Goal: Obtain resource: Download file/media

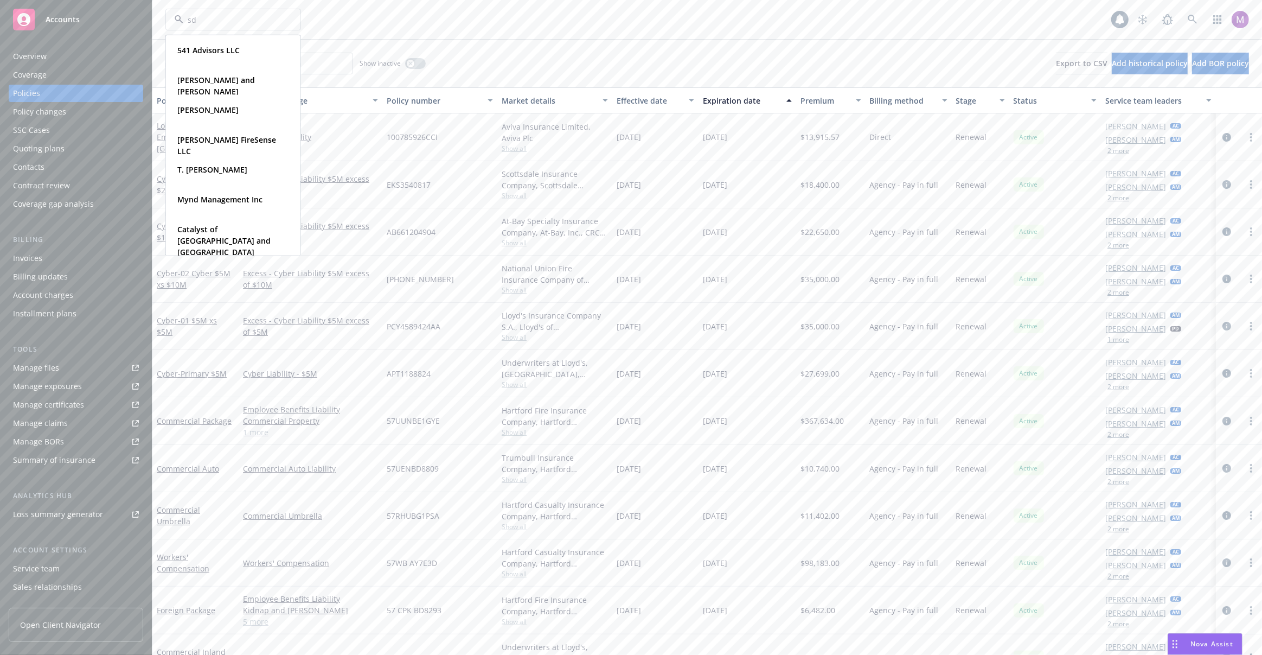
type input "sdb"
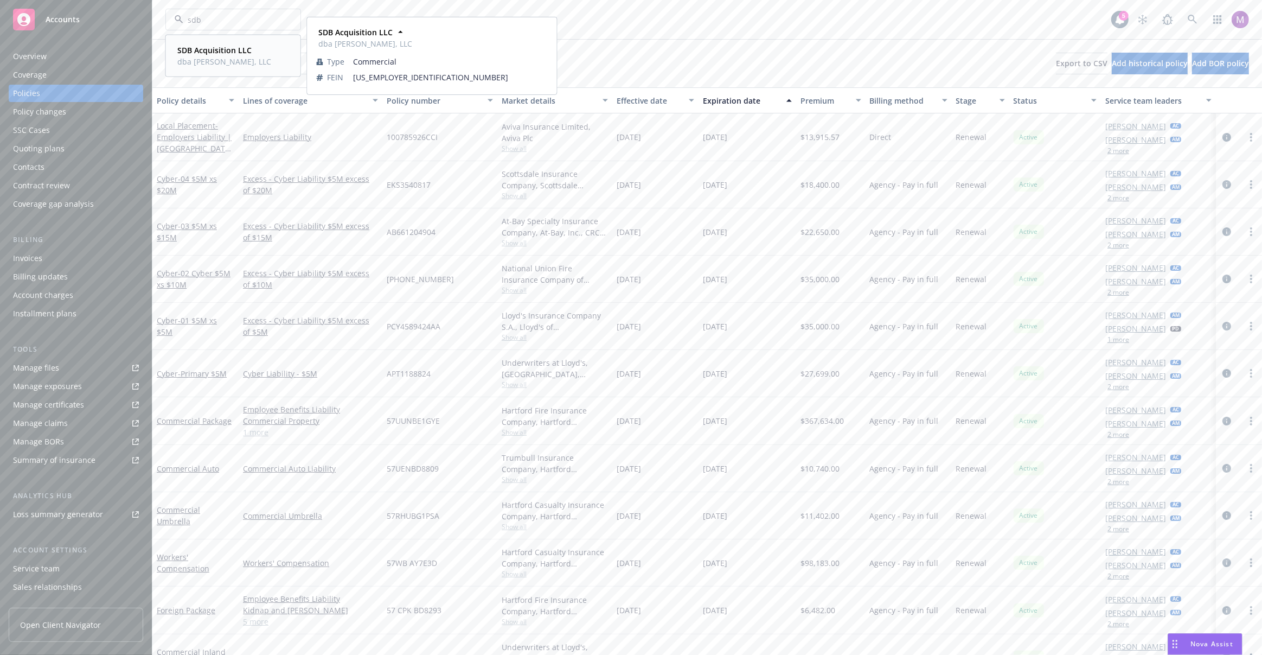
click at [219, 51] on strong "SDB Acquisition LLC" at bounding box center [214, 50] width 74 height 10
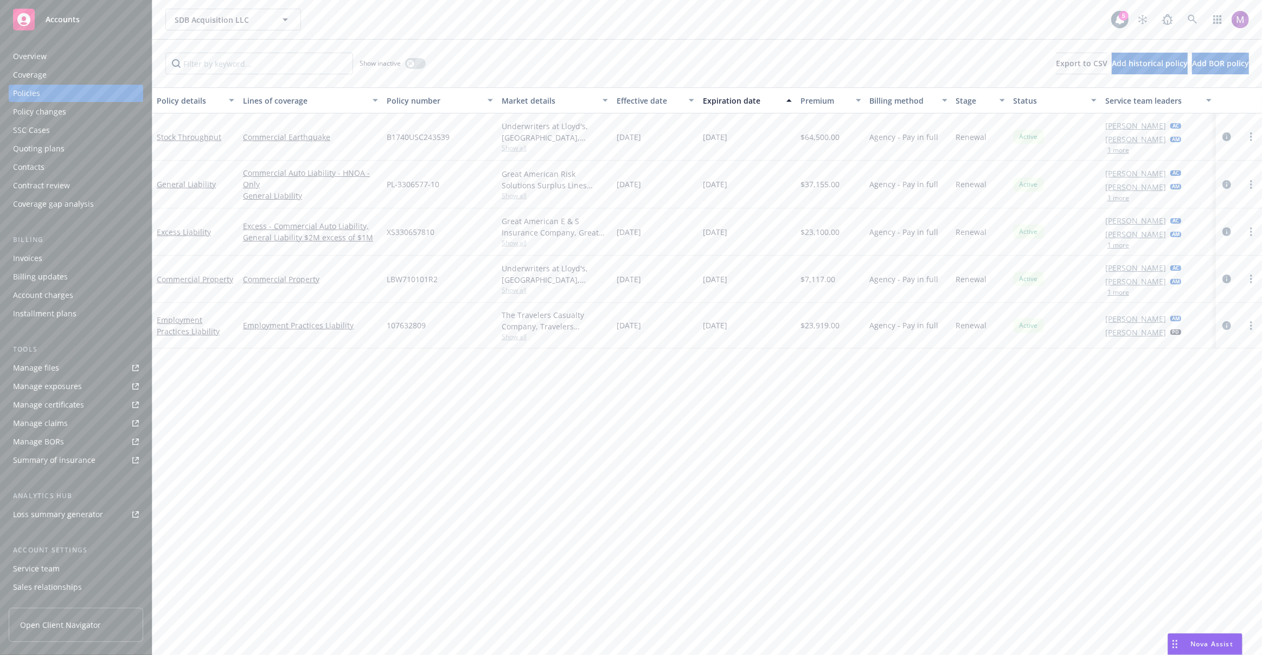
click at [1123, 154] on button "1 more" at bounding box center [1119, 150] width 22 height 7
click at [516, 198] on span "Show all" at bounding box center [555, 195] width 106 height 9
click at [84, 388] on link "Manage exposures" at bounding box center [76, 386] width 135 height 17
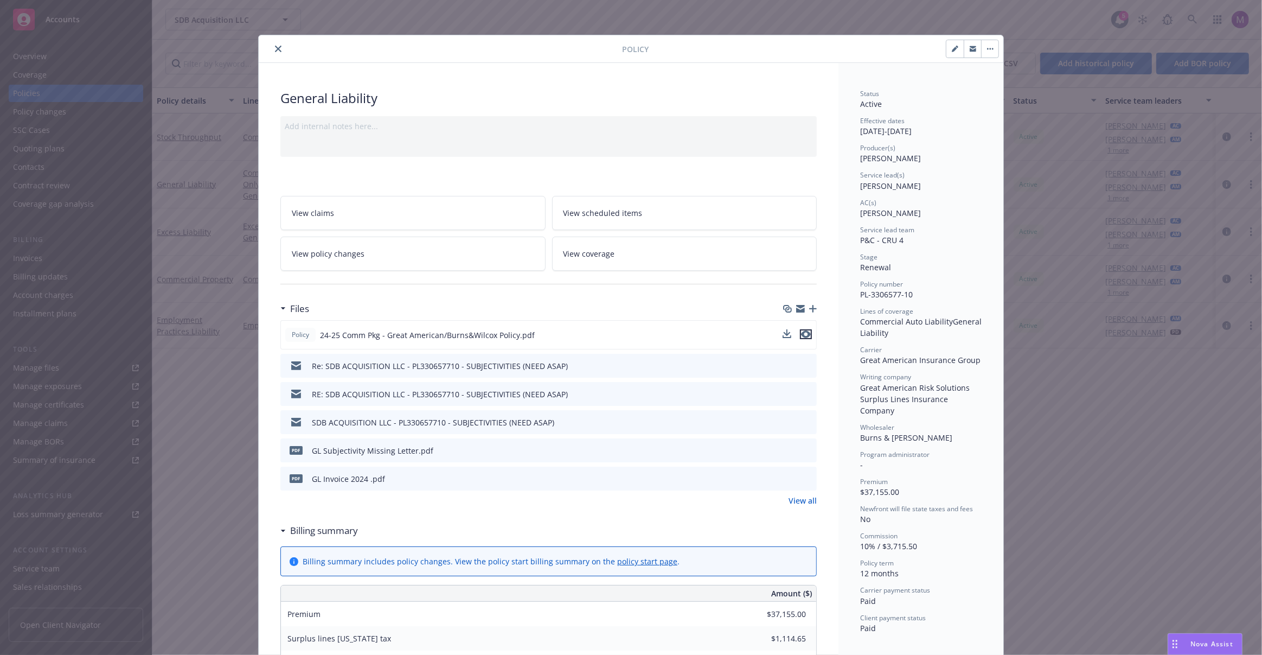
click at [806, 333] on icon "preview file" at bounding box center [806, 334] width 10 height 8
